Goal: Task Accomplishment & Management: Use online tool/utility

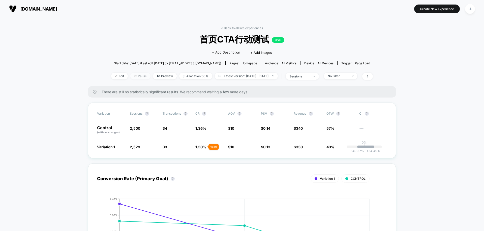
click at [130, 79] on span "Pause" at bounding box center [140, 76] width 20 height 7
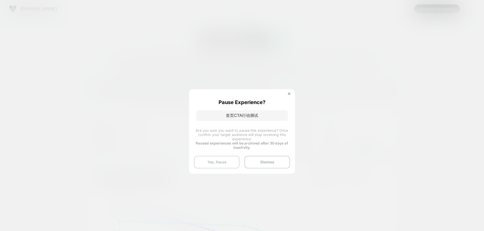
click at [224, 166] on button "Yes, Pause" at bounding box center [216, 162] width 45 height 13
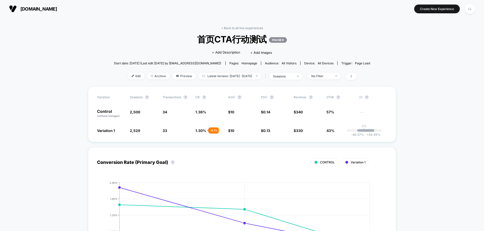
click at [218, 162] on div "CONTROL Variation 1" at bounding box center [233, 162] width 272 height 8
click at [21, 9] on span "[DOMAIN_NAME]" at bounding box center [38, 8] width 37 height 5
click at [438, 13] on button "Create New Experience" at bounding box center [437, 9] width 46 height 9
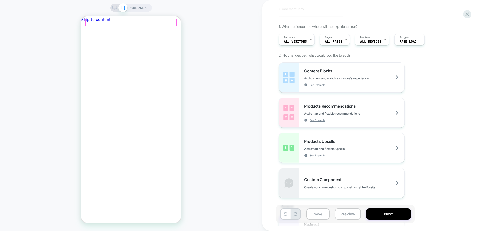
drag, startPoint x: 164, startPoint y: 21, endPoint x: 157, endPoint y: 21, distance: 6.5
click at [157, 21] on div at bounding box center [130, 22] width 91 height 7
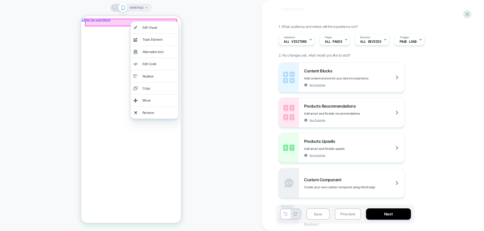
click at [224, 87] on div "HOMEPAGE" at bounding box center [131, 115] width 262 height 221
click at [223, 87] on div "HOMEPAGE" at bounding box center [131, 115] width 262 height 221
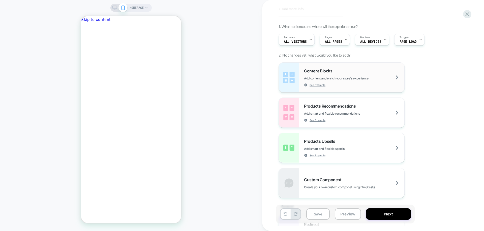
click at [361, 77] on span "Add content and enrich your store's experience" at bounding box center [348, 79] width 89 height 4
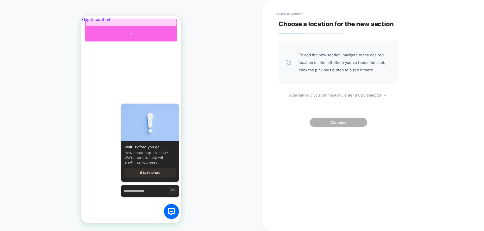
click at [133, 33] on div at bounding box center [131, 33] width 92 height 15
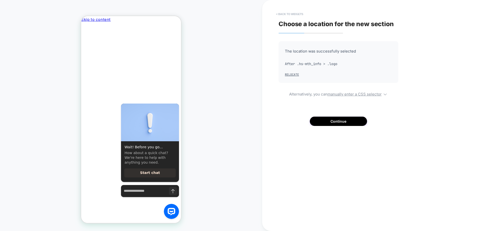
click at [280, 16] on button "< Back to widgets" at bounding box center [289, 14] width 32 height 8
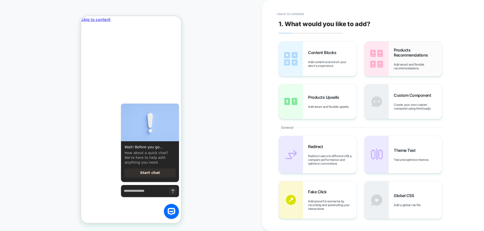
click at [404, 46] on div "Products Recommendations Add smart and flexible recommendations" at bounding box center [403, 59] width 78 height 35
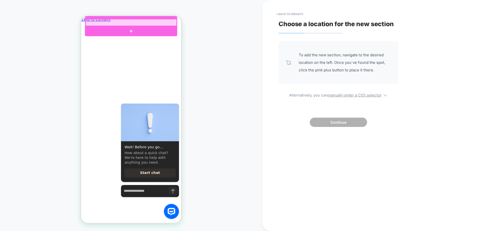
click at [161, 24] on div at bounding box center [130, 22] width 91 height 7
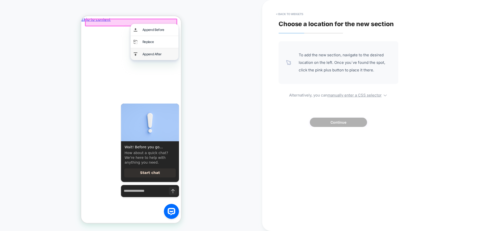
click at [141, 49] on div "Append After" at bounding box center [154, 54] width 48 height 12
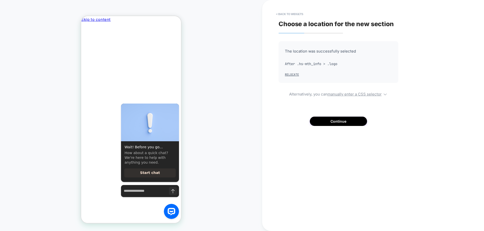
click at [278, 15] on button "< Back to widgets" at bounding box center [289, 14] width 32 height 8
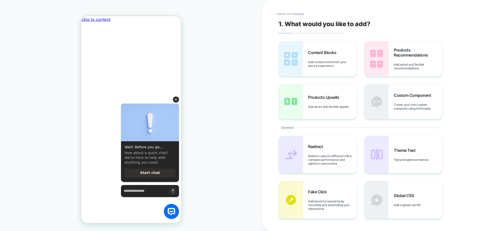
click at [177, 99] on icon "Hide greeting" at bounding box center [176, 99] width 3 height 3
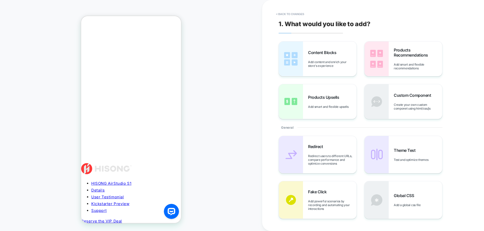
scroll to position [101, 0]
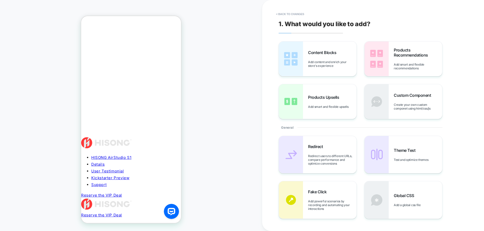
click at [164, 95] on html at bounding box center [149, 95] width 64 height 0
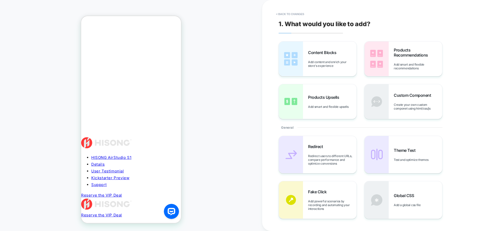
drag, startPoint x: 103, startPoint y: 120, endPoint x: 157, endPoint y: 132, distance: 56.1
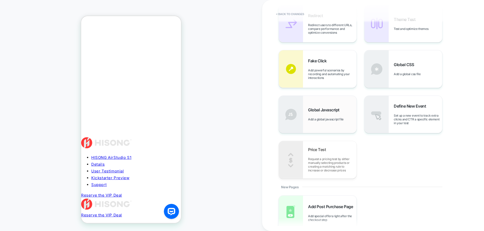
scroll to position [176, 0]
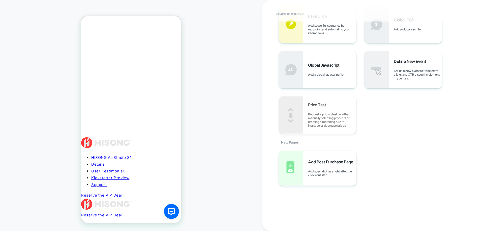
click at [122, 213] on link "Reserve the VIP Deal" at bounding box center [101, 215] width 41 height 5
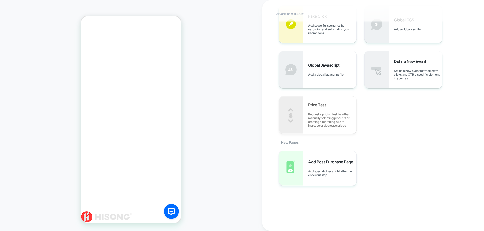
scroll to position [0, 0]
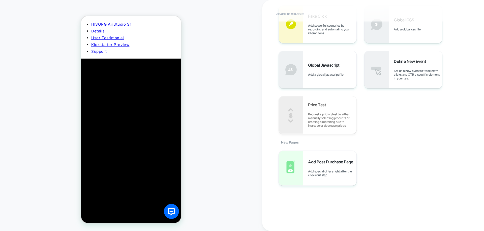
scroll to position [302, 0]
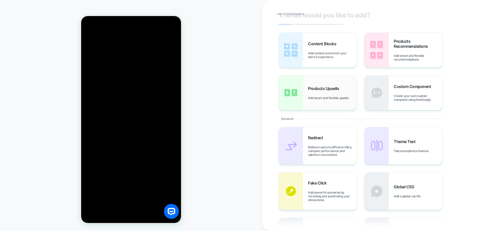
scroll to position [0, 0]
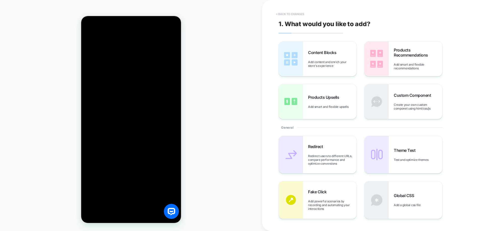
click at [290, 16] on button "< Back to changes" at bounding box center [289, 14] width 33 height 8
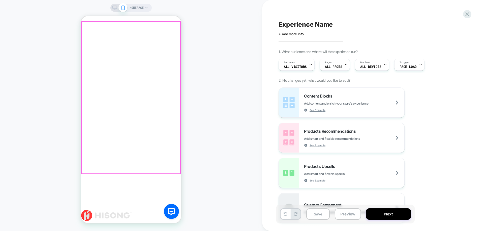
scroll to position [76, 0]
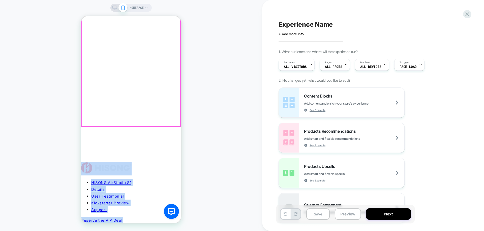
drag, startPoint x: 146, startPoint y: 137, endPoint x: 146, endPoint y: 97, distance: 39.3
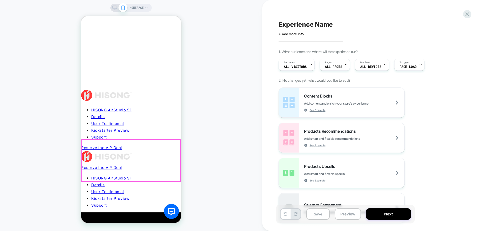
scroll to position [151, 0]
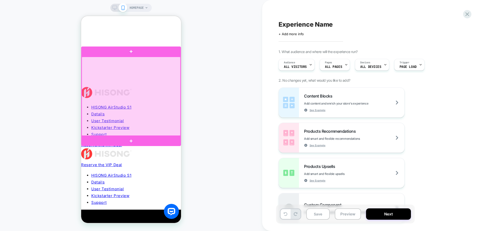
drag, startPoint x: 173, startPoint y: 63, endPoint x: 170, endPoint y: 62, distance: 2.7
click at [170, 62] on div at bounding box center [131, 96] width 99 height 79
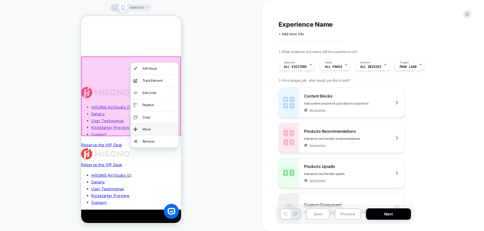
click at [153, 127] on div "Move" at bounding box center [158, 130] width 33 height 6
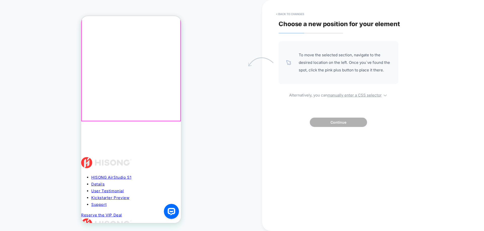
scroll to position [76, 0]
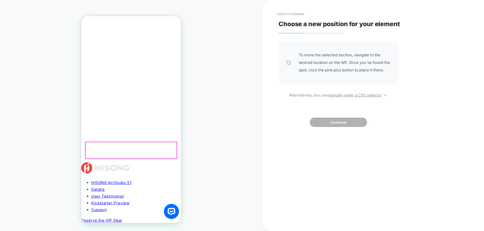
drag, startPoint x: 173, startPoint y: 135, endPoint x: 173, endPoint y: 143, distance: 7.3
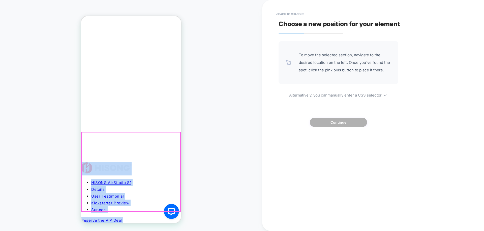
drag, startPoint x: 175, startPoint y: 139, endPoint x: 168, endPoint y: 137, distance: 7.5
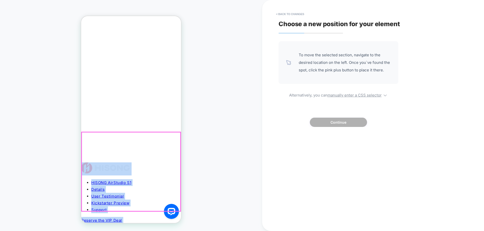
drag, startPoint x: 171, startPoint y: 140, endPoint x: 162, endPoint y: 141, distance: 8.9
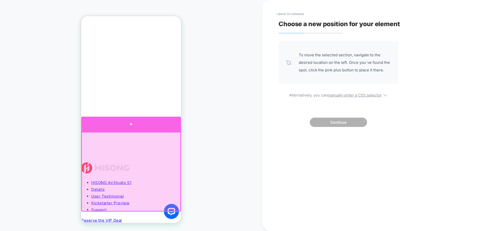
click at [142, 124] on div at bounding box center [131, 124] width 100 height 15
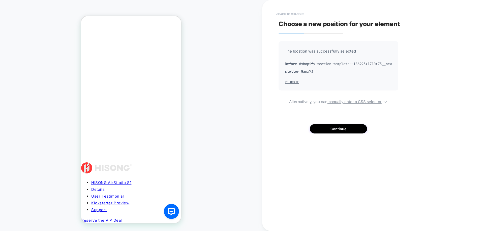
click at [283, 13] on button "< Back to changes" at bounding box center [289, 14] width 33 height 8
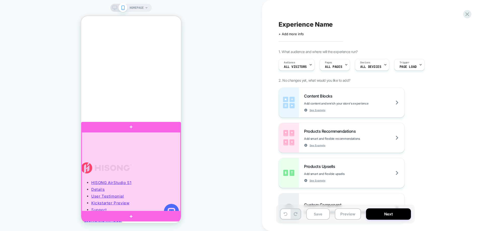
click at [171, 138] on div at bounding box center [131, 171] width 99 height 79
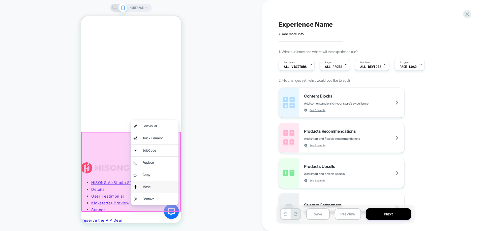
click at [158, 184] on div "Move" at bounding box center [158, 187] width 33 height 6
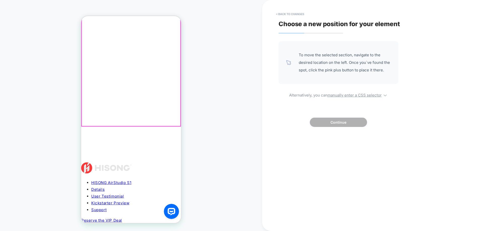
drag, startPoint x: 170, startPoint y: 138, endPoint x: 166, endPoint y: 96, distance: 42.5
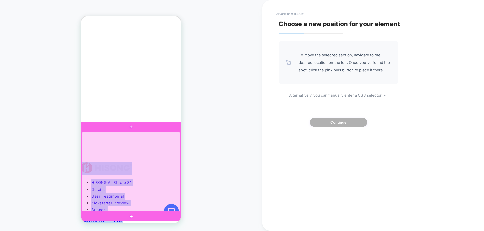
drag, startPoint x: 167, startPoint y: 138, endPoint x: 160, endPoint y: 141, distance: 7.7
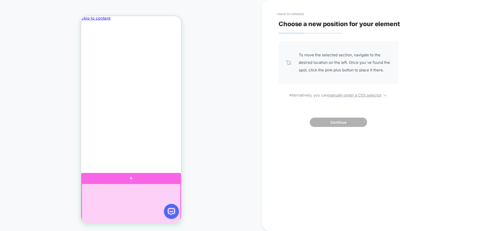
scroll to position [0, 0]
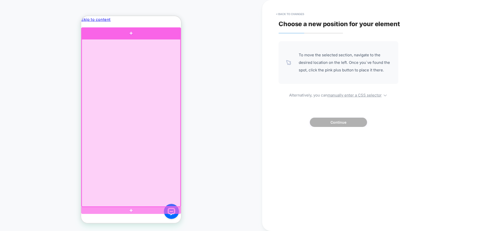
click at [134, 36] on div at bounding box center [131, 33] width 100 height 12
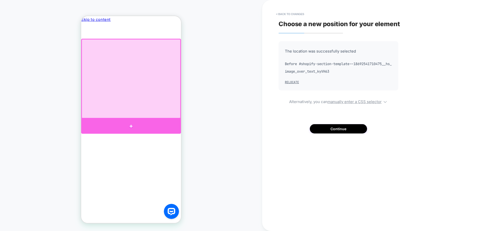
click at [155, 121] on div at bounding box center [131, 126] width 100 height 15
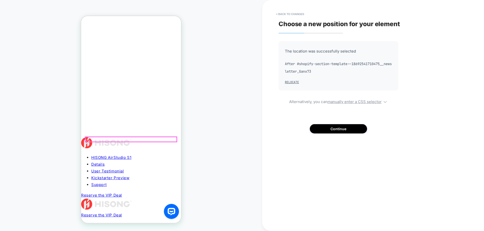
scroll to position [126, 0]
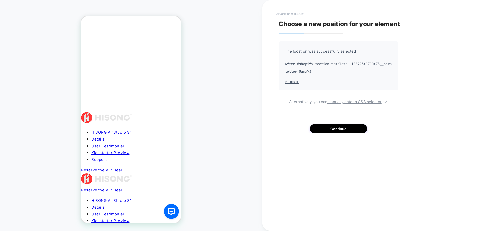
click at [289, 12] on button "< Back to changes" at bounding box center [289, 14] width 33 height 8
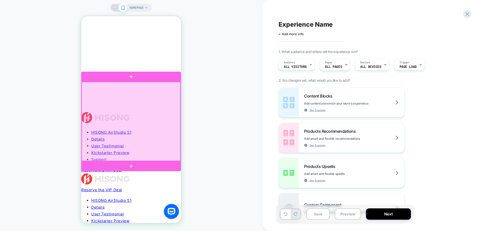
click at [164, 154] on div at bounding box center [131, 121] width 99 height 79
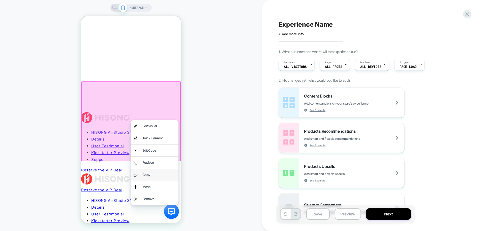
click at [145, 172] on div "Copy" at bounding box center [158, 175] width 33 height 6
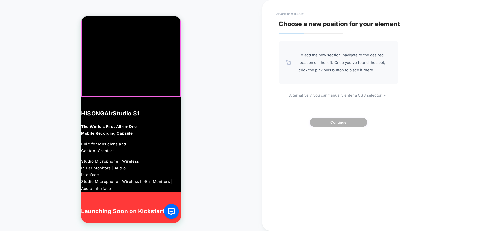
scroll to position [655, 0]
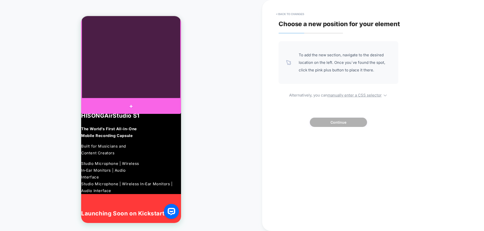
click at [133, 102] on div at bounding box center [131, 106] width 100 height 15
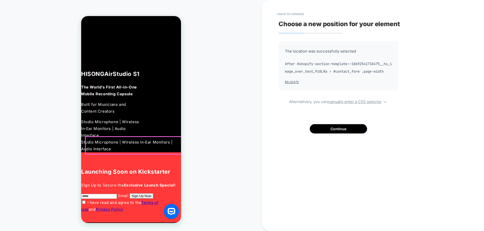
scroll to position [630, 0]
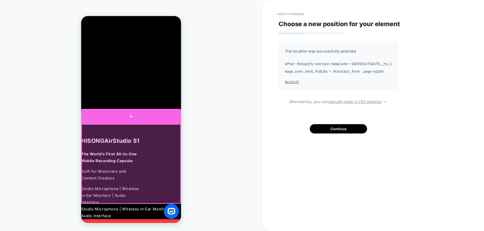
click at [140, 119] on div at bounding box center [131, 116] width 100 height 15
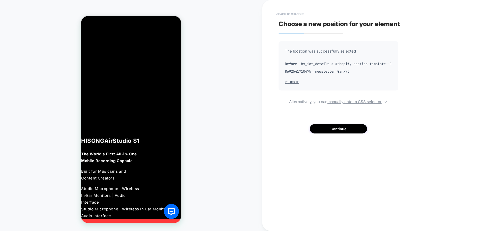
click at [290, 14] on button "< Back to changes" at bounding box center [289, 14] width 33 height 8
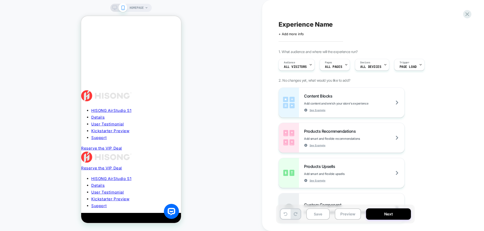
scroll to position [76, 0]
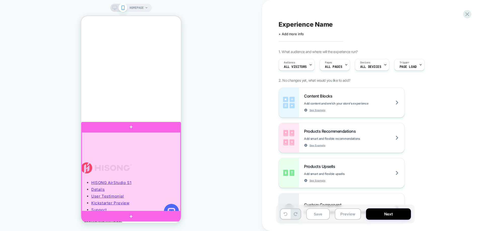
click at [166, 139] on div at bounding box center [131, 171] width 99 height 79
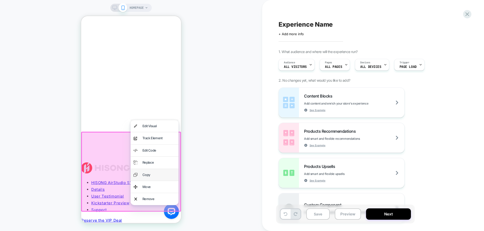
click at [153, 172] on div "Copy" at bounding box center [158, 175] width 33 height 6
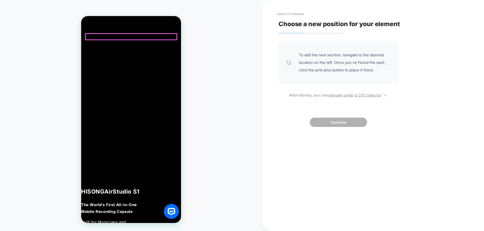
scroll to position [579, 0]
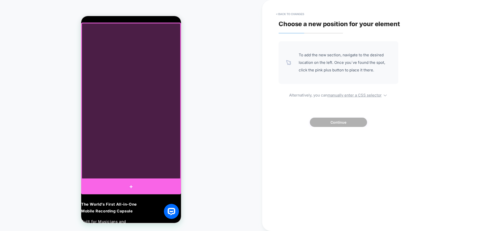
click at [131, 184] on div at bounding box center [131, 187] width 100 height 15
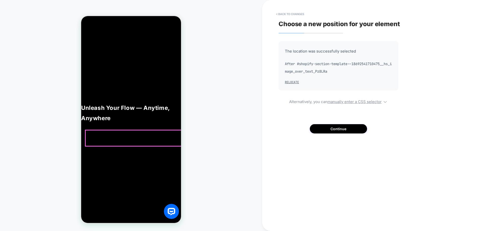
scroll to position [1159, 0]
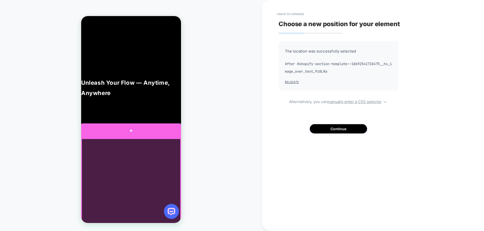
click at [129, 135] on div at bounding box center [131, 131] width 100 height 15
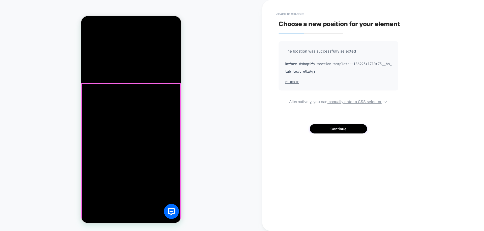
scroll to position [630, 0]
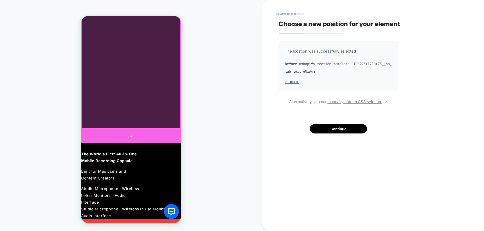
click at [133, 134] on div at bounding box center [131, 136] width 100 height 15
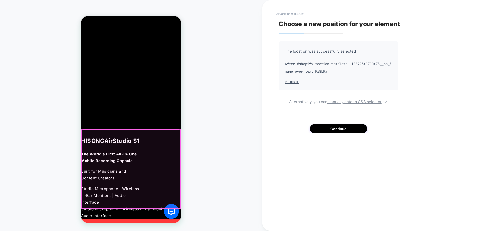
click at [170, 141] on div at bounding box center [131, 169] width 99 height 79
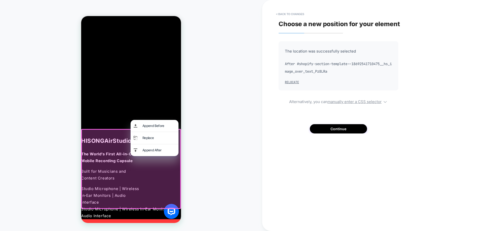
click at [194, 143] on div "HOMEPAGE" at bounding box center [131, 115] width 262 height 221
click at [177, 164] on div at bounding box center [131, 169] width 100 height 80
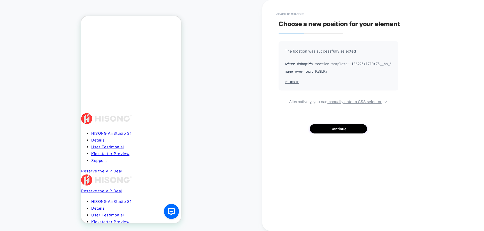
scroll to position [76, 0]
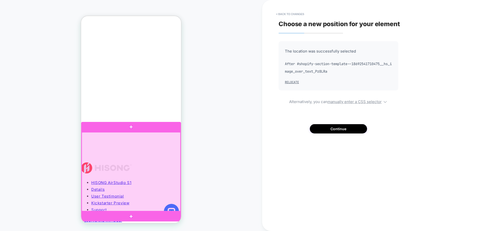
click at [164, 140] on div at bounding box center [131, 171] width 99 height 79
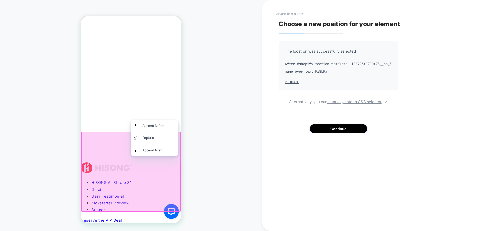
click at [173, 156] on div at bounding box center [131, 172] width 100 height 80
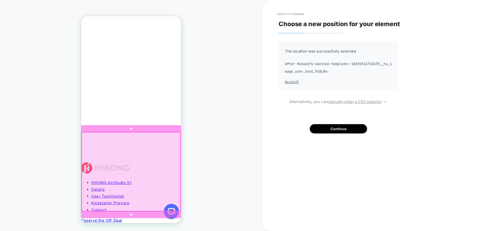
click at [174, 140] on div at bounding box center [131, 171] width 99 height 79
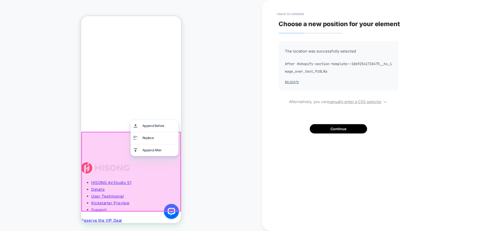
click at [202, 143] on div "HOMEPAGE" at bounding box center [131, 115] width 262 height 221
click at [175, 186] on div at bounding box center [131, 172] width 100 height 80
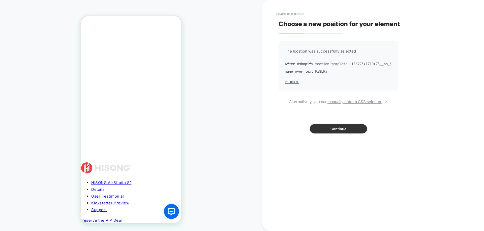
click at [358, 127] on button "Continue" at bounding box center [338, 128] width 57 height 9
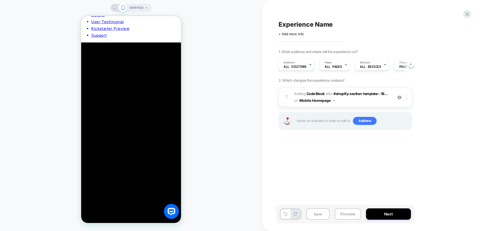
scroll to position [0, 0]
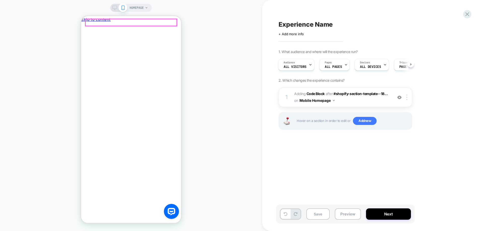
click at [356, 216] on button "Preview" at bounding box center [347, 214] width 26 height 11
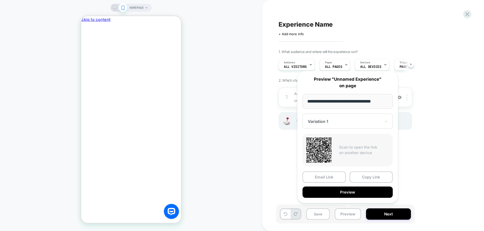
click at [261, 174] on div "HOMEPAGE" at bounding box center [131, 115] width 262 height 221
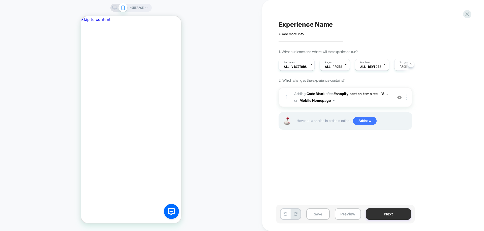
click at [369, 213] on button "Next" at bounding box center [388, 214] width 45 height 11
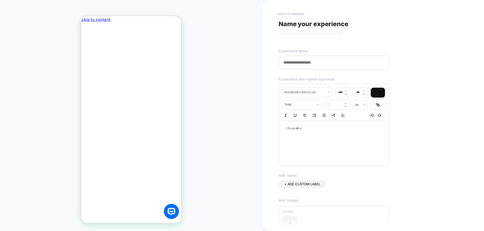
click at [284, 16] on button "< Back to changes" at bounding box center [289, 14] width 33 height 8
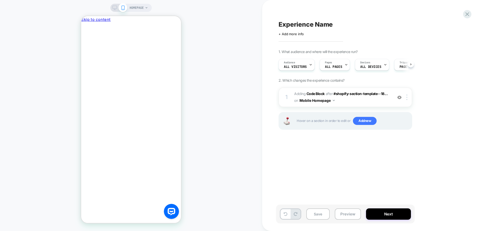
scroll to position [0, 0]
click at [469, 13] on icon at bounding box center [466, 14] width 7 height 7
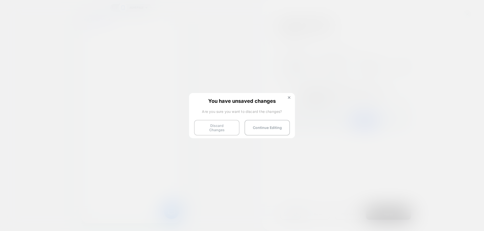
click at [216, 125] on button "Discard Changes" at bounding box center [216, 128] width 45 height 16
